Goal: Obtain resource: Obtain resource

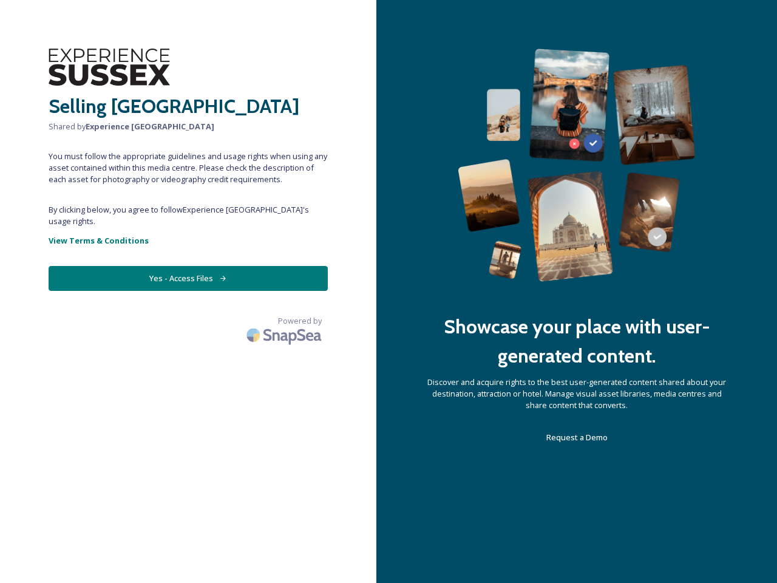
click at [389, 291] on div "Showcase your place with user-generated content. Discover and acquire rights to…" at bounding box center [576, 291] width 401 height 583
click at [188, 267] on button "Yes - Access Files" at bounding box center [188, 278] width 279 height 25
click at [285, 321] on img at bounding box center [285, 335] width 85 height 29
